Goal: Task Accomplishment & Management: Manage account settings

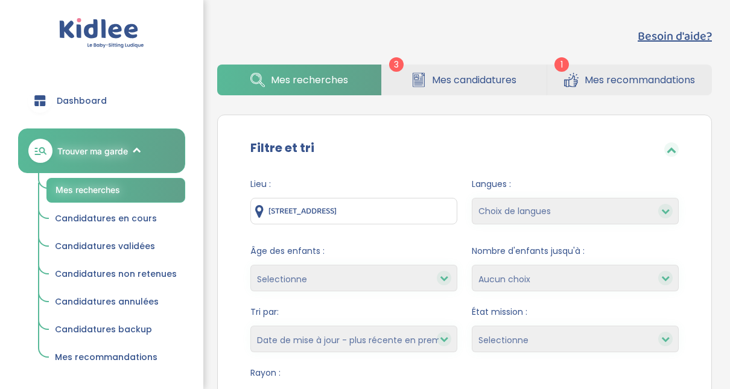
select select "updated_at_desc"
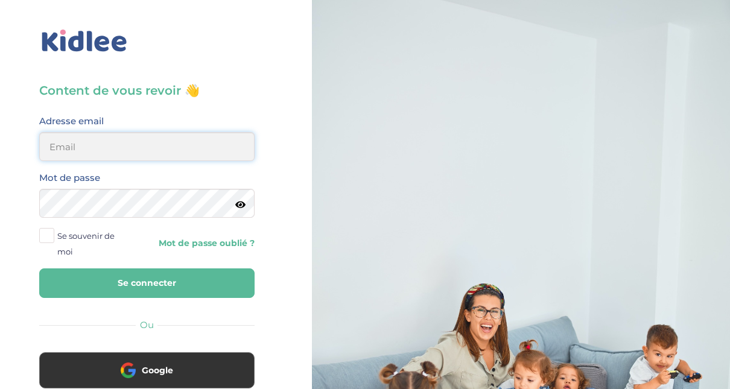
type input "adjoba.hoimian@gmail.com"
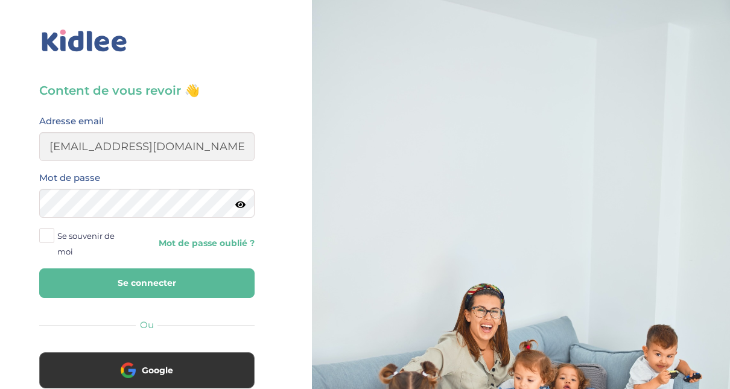
click at [178, 288] on button "Se connecter" at bounding box center [146, 283] width 215 height 30
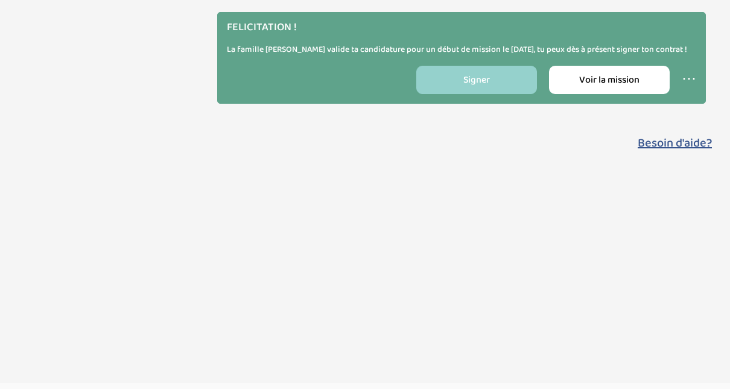
select select "updated_at_desc"
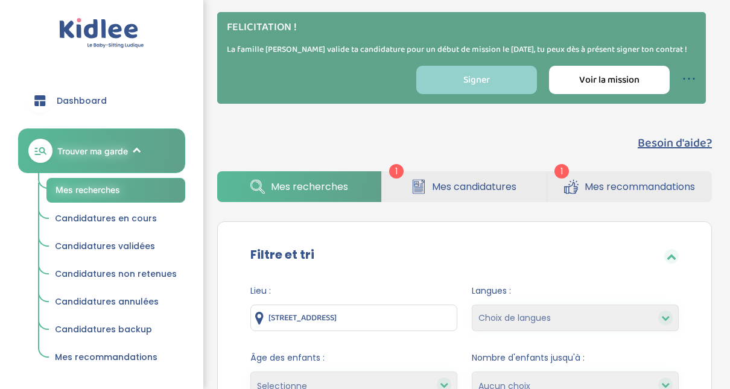
click at [684, 91] on link "⋯" at bounding box center [689, 80] width 14 height 24
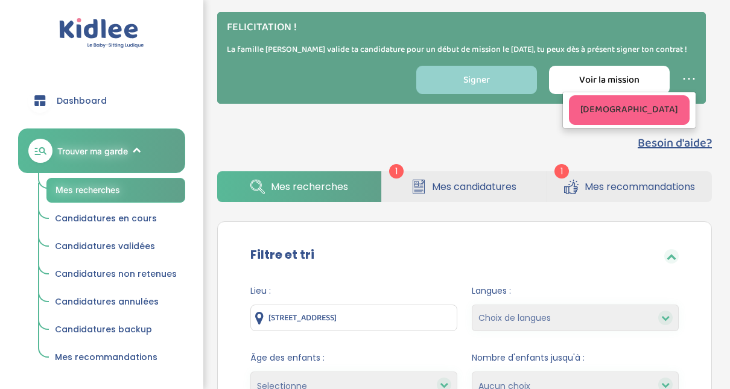
click at [650, 48] on p "La famille [PERSON_NAME] valide ta candidature pour un début de mission le [DAT…" at bounding box center [461, 49] width 469 height 13
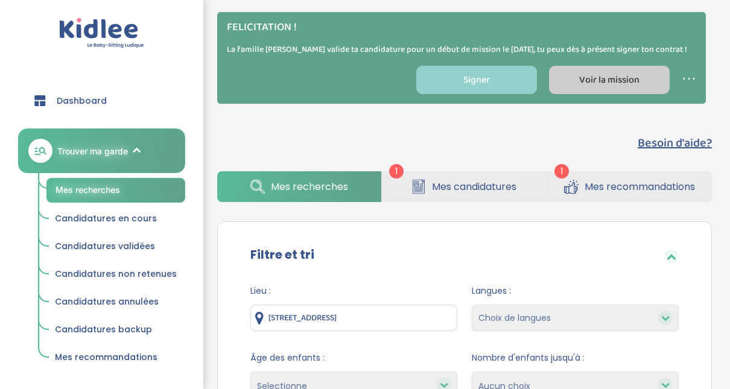
click at [596, 87] on span "Voir la mission" at bounding box center [609, 79] width 60 height 15
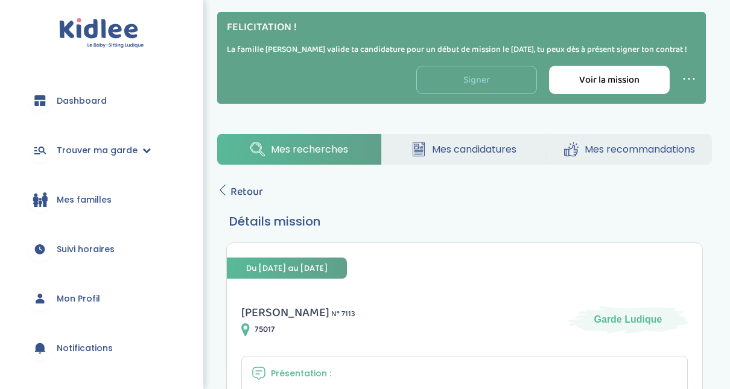
click at [492, 94] on link "Signer" at bounding box center [476, 80] width 121 height 28
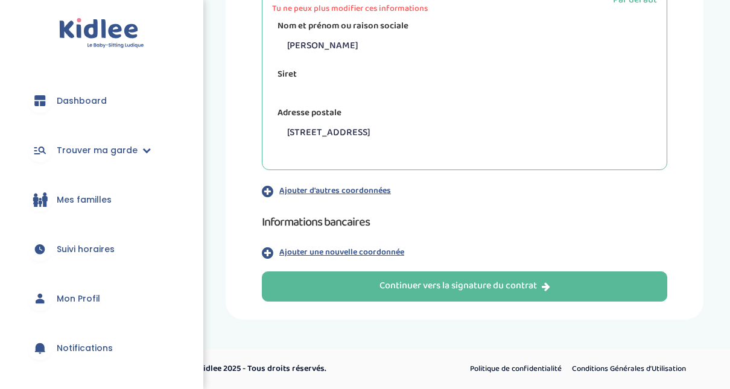
scroll to position [323, 0]
click at [267, 250] on icon "button" at bounding box center [267, 252] width 11 height 13
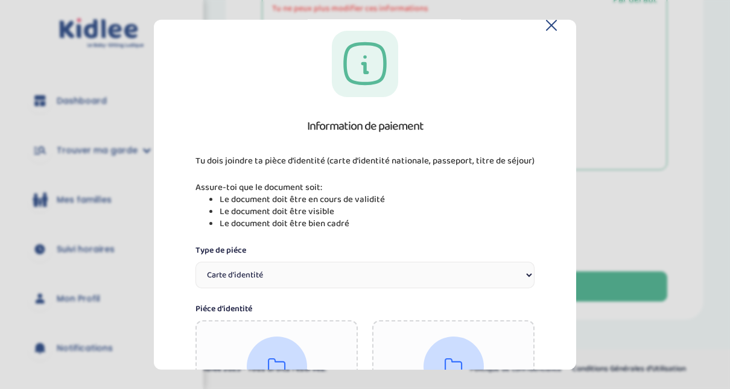
scroll to position [0, 0]
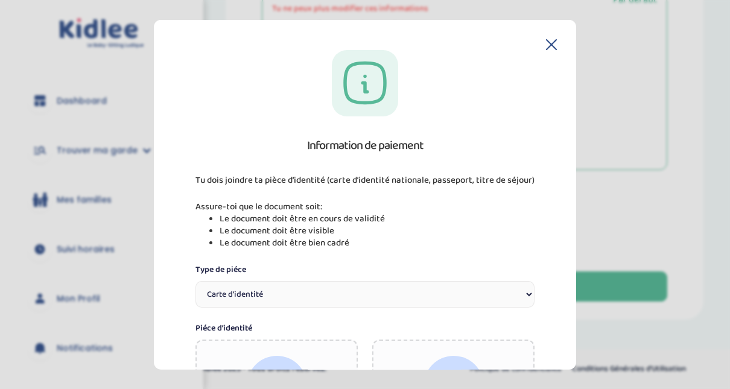
click at [551, 48] on icon at bounding box center [552, 44] width 10 height 10
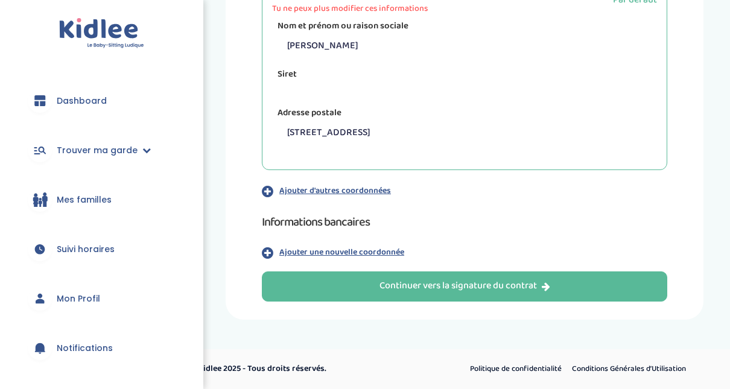
click at [271, 189] on icon "button" at bounding box center [267, 191] width 11 height 13
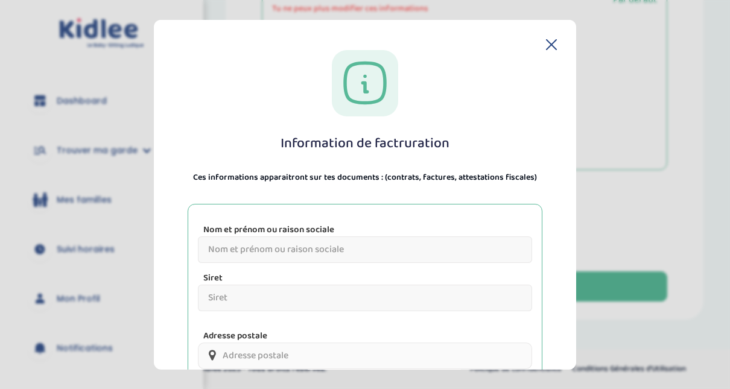
click at [549, 42] on icon at bounding box center [552, 44] width 10 height 10
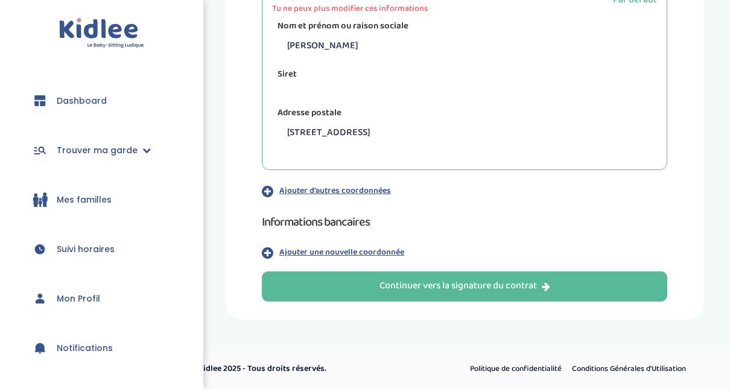
click at [267, 250] on icon "button" at bounding box center [267, 252] width 11 height 13
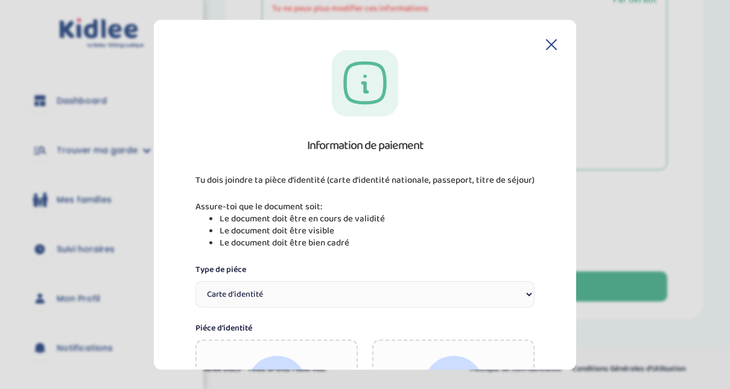
click at [546, 45] on icon at bounding box center [551, 44] width 11 height 11
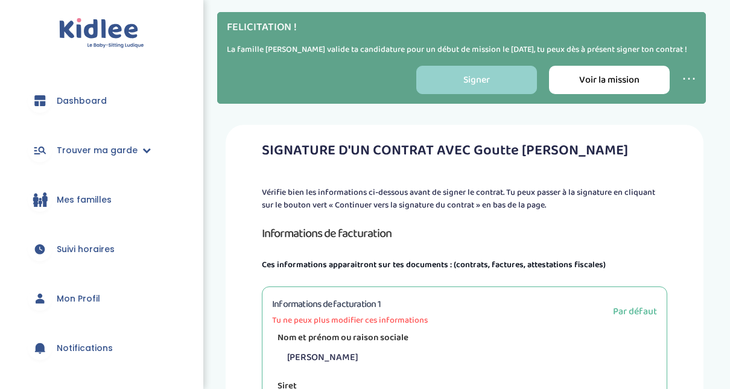
click at [87, 205] on span "Mes familles" at bounding box center [84, 200] width 55 height 13
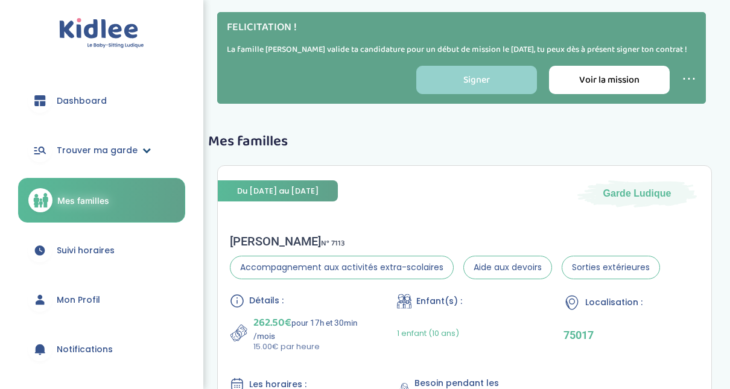
click at [99, 148] on span "Trouver ma garde" at bounding box center [97, 150] width 81 height 13
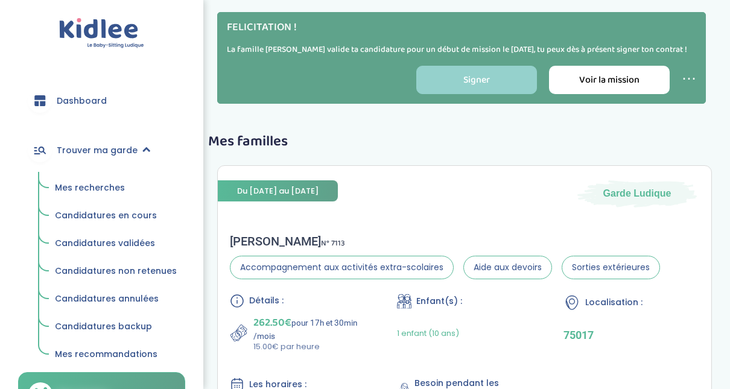
click at [86, 182] on span "Mes recherches" at bounding box center [90, 188] width 70 height 12
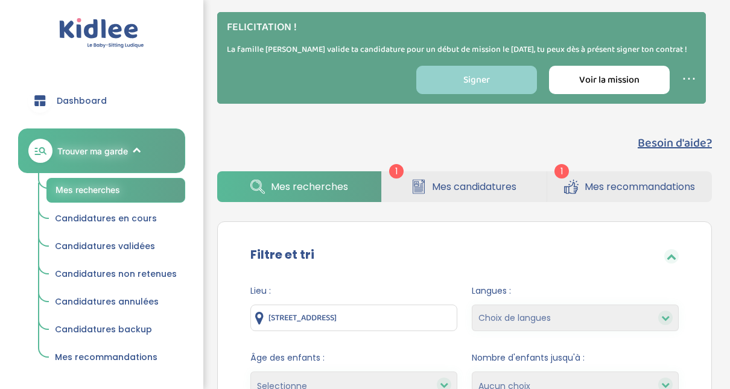
click at [462, 194] on span "Mes candidatures" at bounding box center [474, 186] width 84 height 15
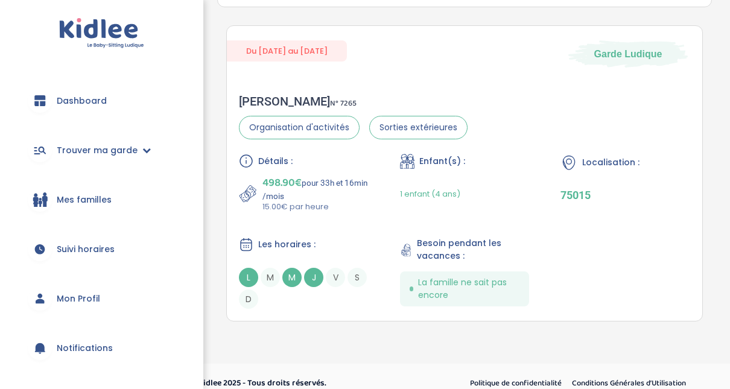
scroll to position [356, 0]
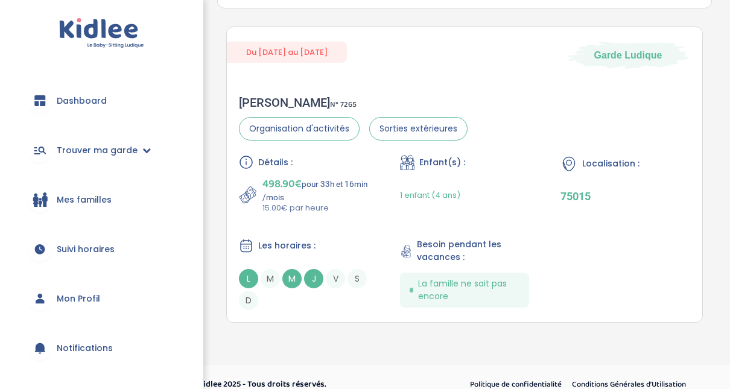
drag, startPoint x: 738, startPoint y: 293, endPoint x: 717, endPoint y: 59, distance: 235.0
click at [717, 59] on div "Besoin d'aide? 1 1 Mes recherches Mes candidatures Mes recommandations Besoin d…" at bounding box center [464, 52] width 549 height 566
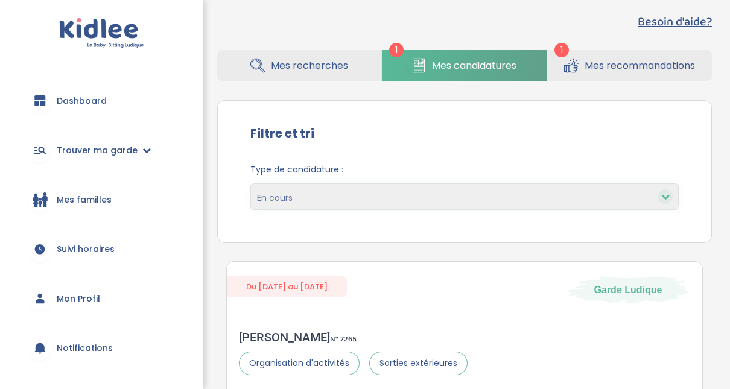
scroll to position [382, 0]
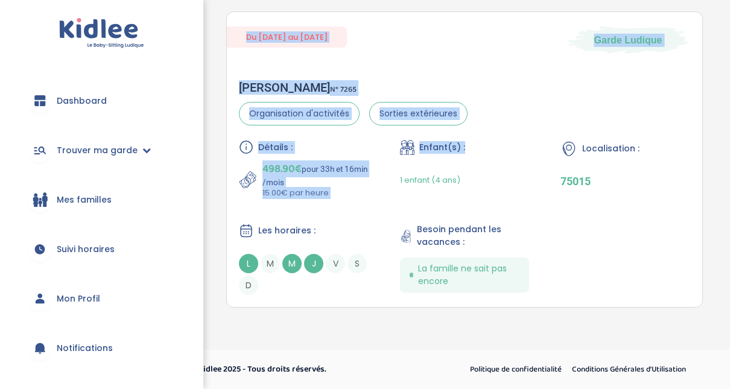
drag, startPoint x: 519, startPoint y: 141, endPoint x: 715, endPoint y: 262, distance: 230.2
click at [715, 262] on div "Besoin d'aide? 1 1 Mes recherches Mes candidatures Mes recommandations Besoin d…" at bounding box center [464, 37] width 549 height 566
click at [719, 250] on div "Besoin d'aide? 1 1 Mes recherches Mes candidatures Mes recommandations Besoin d…" at bounding box center [464, 37] width 549 height 566
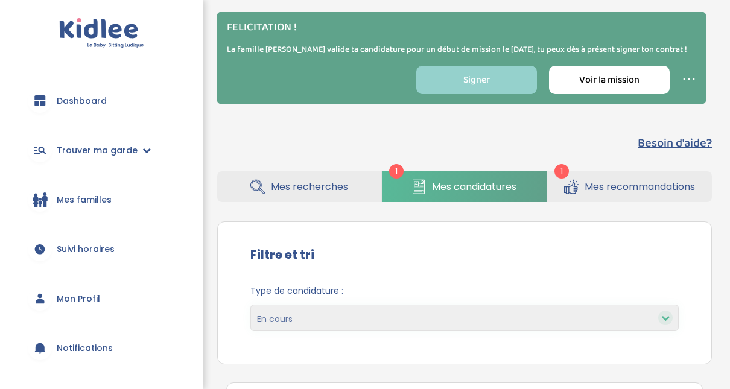
scroll to position [0, 0]
click at [102, 150] on span "Trouver ma garde" at bounding box center [97, 150] width 81 height 13
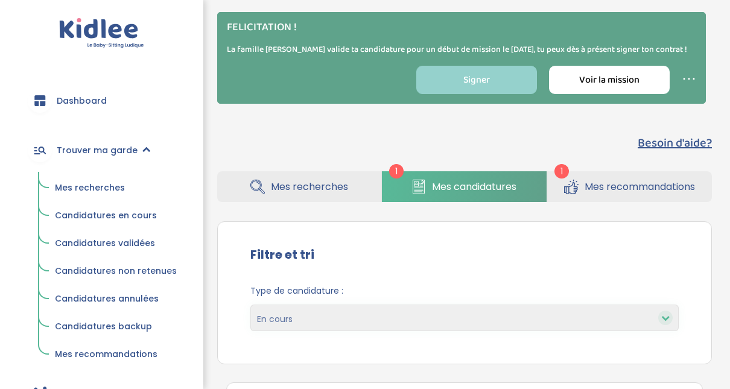
click at [95, 191] on span "Mes recherches" at bounding box center [90, 188] width 70 height 12
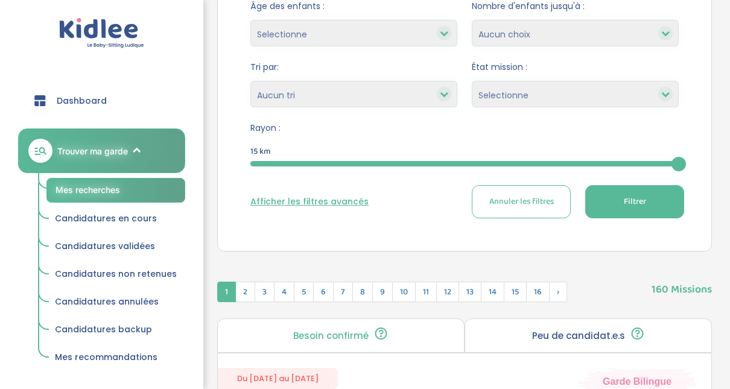
scroll to position [343, 0]
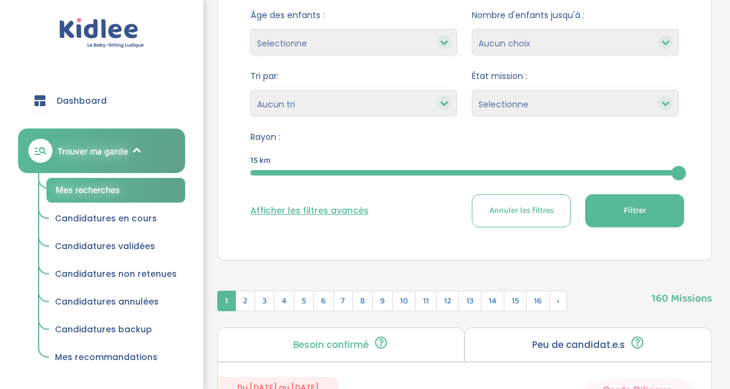
click at [370, 180] on div "15" at bounding box center [464, 173] width 428 height 14
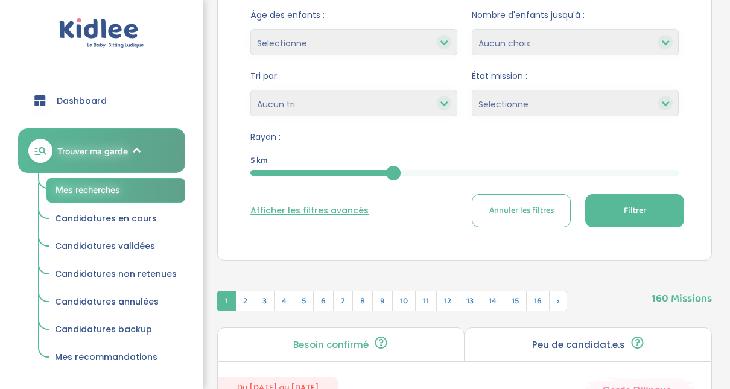
click at [650, 224] on button "Filtrer" at bounding box center [634, 210] width 99 height 33
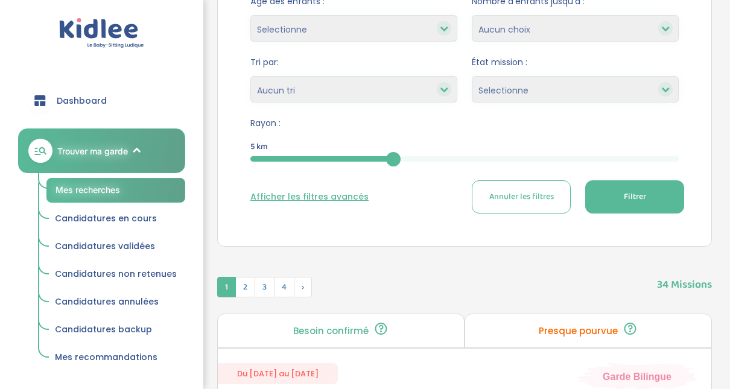
scroll to position [352, 0]
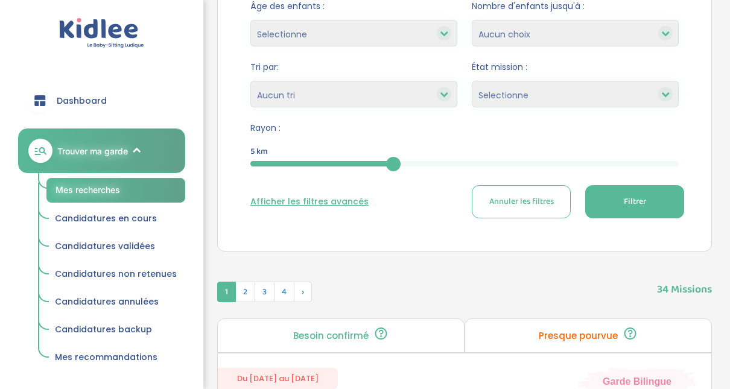
click at [437, 101] on div at bounding box center [444, 94] width 14 height 14
click at [392, 104] on select "Heures par semaine (croissant) Heures par semaine (décroissant) Date de démarra…" at bounding box center [353, 94] width 207 height 27
select select "updated_at_desc"
click at [250, 92] on select "Heures par semaine (croissant) Heures par semaine (décroissant) Date de démarra…" at bounding box center [353, 94] width 207 height 27
click at [635, 208] on span "Filtrer" at bounding box center [635, 201] width 22 height 13
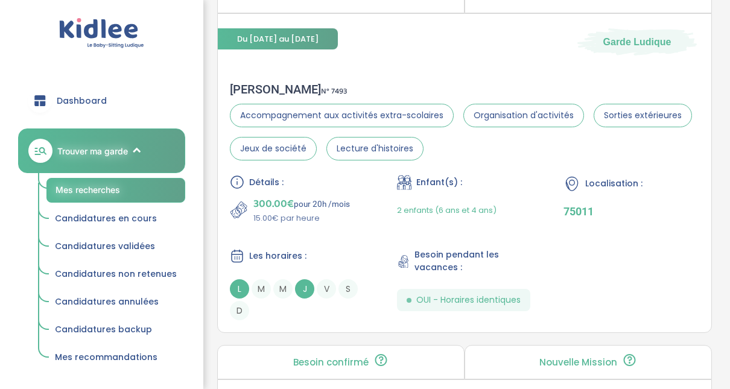
scroll to position [682, 0]
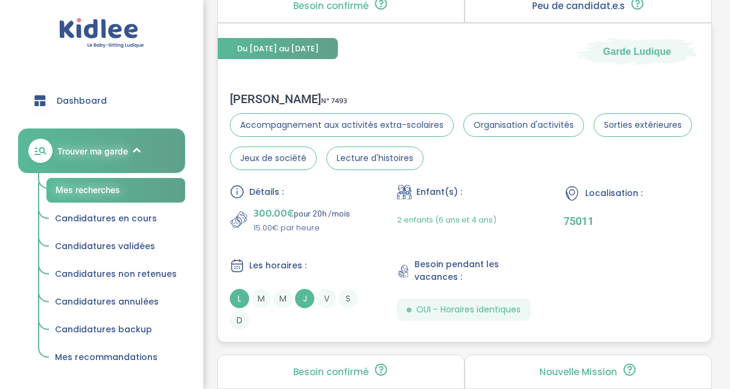
click at [285, 222] on span "300.00€" at bounding box center [273, 213] width 40 height 17
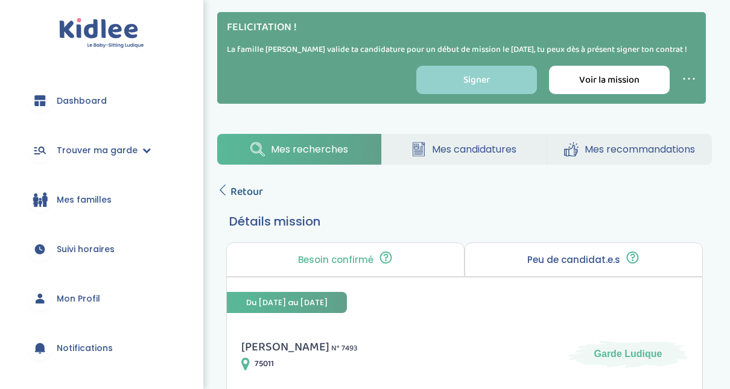
click at [238, 200] on span "Retour" at bounding box center [246, 191] width 33 height 17
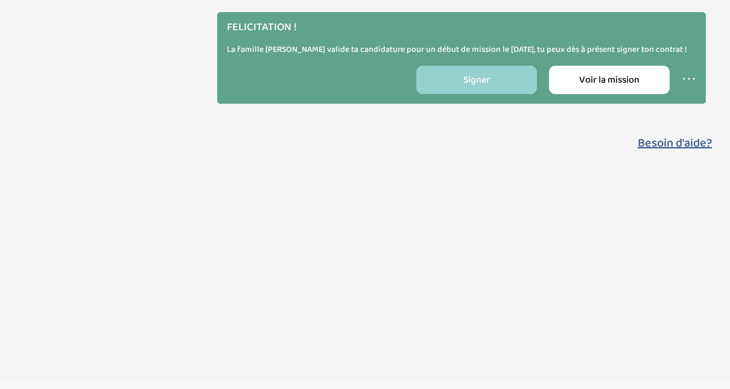
select select "updated_at_desc"
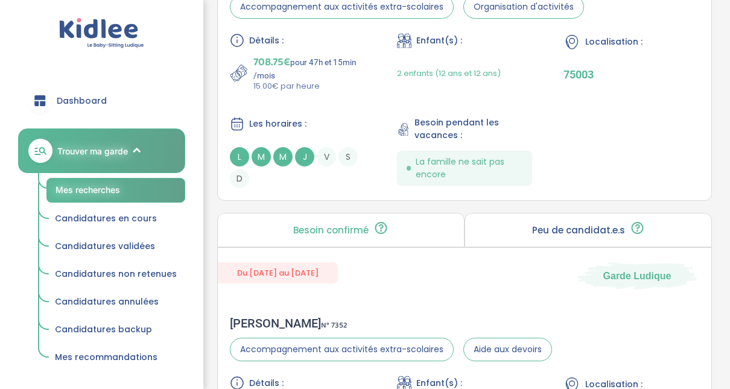
scroll to position [2540, 0]
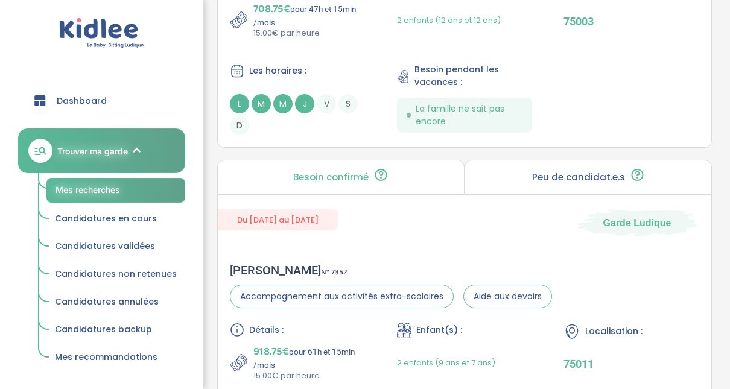
click at [150, 148] on link "Trouver ma garde" at bounding box center [101, 151] width 167 height 45
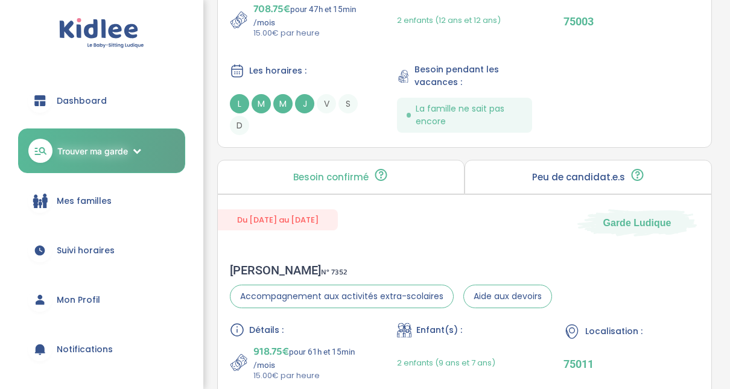
scroll to position [896, 0]
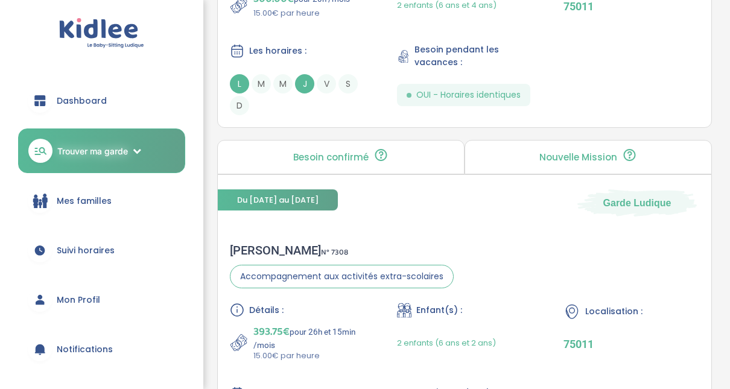
click at [87, 99] on span "Dashboard" at bounding box center [82, 101] width 50 height 13
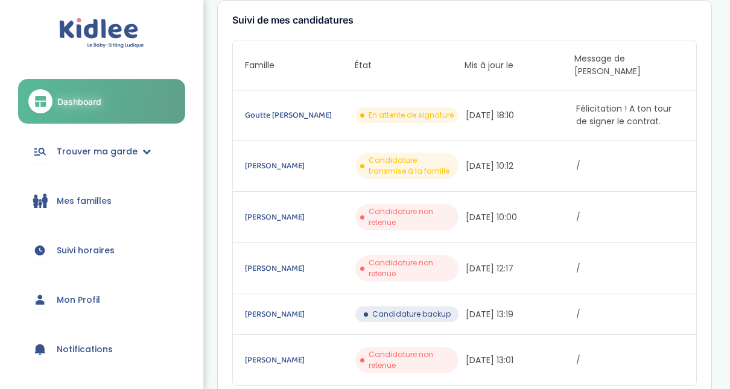
scroll to position [264, 0]
